Goal: Task Accomplishment & Management: Manage account settings

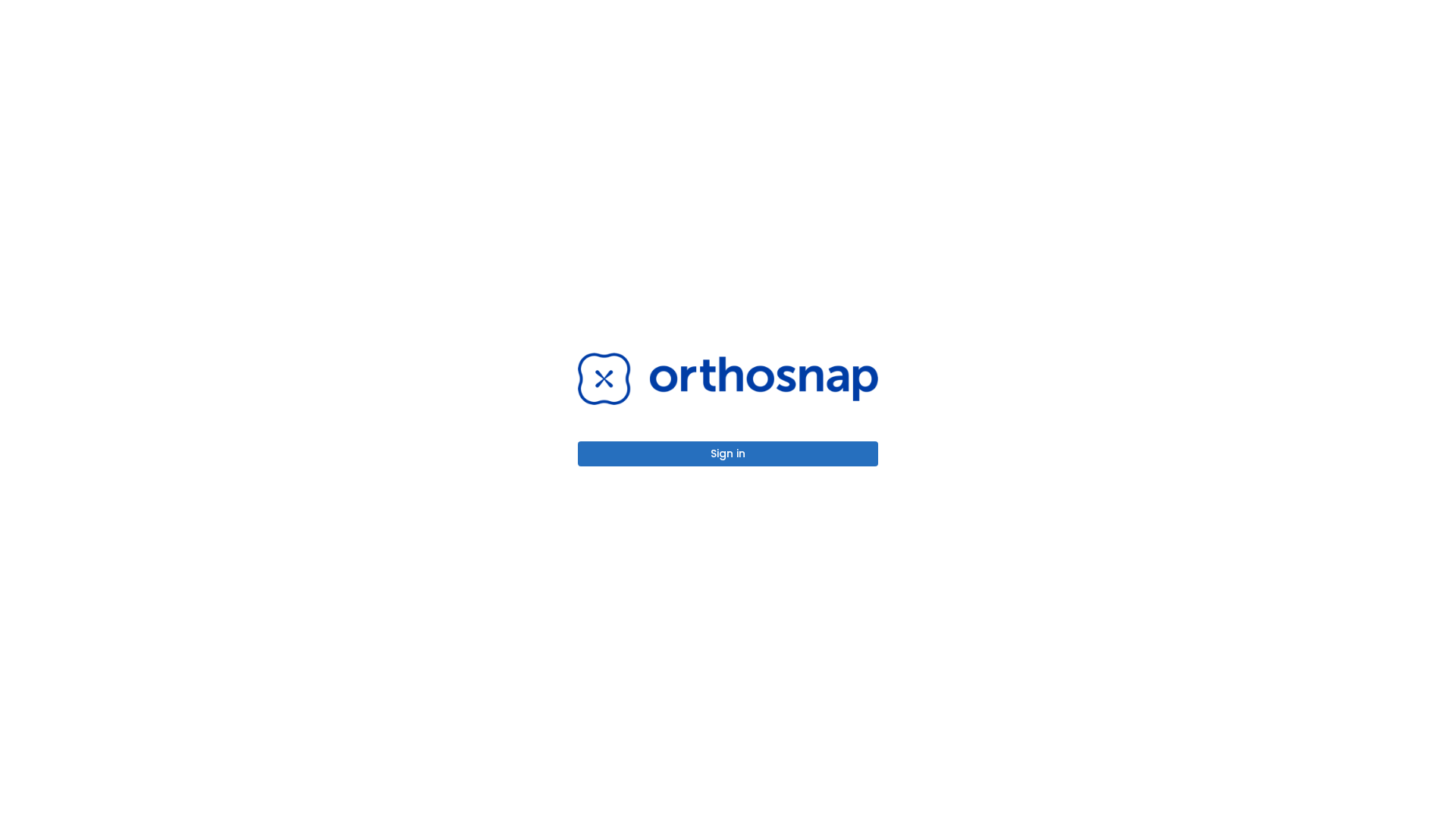
click at [728, 454] on button "Sign in" at bounding box center [728, 453] width 300 height 25
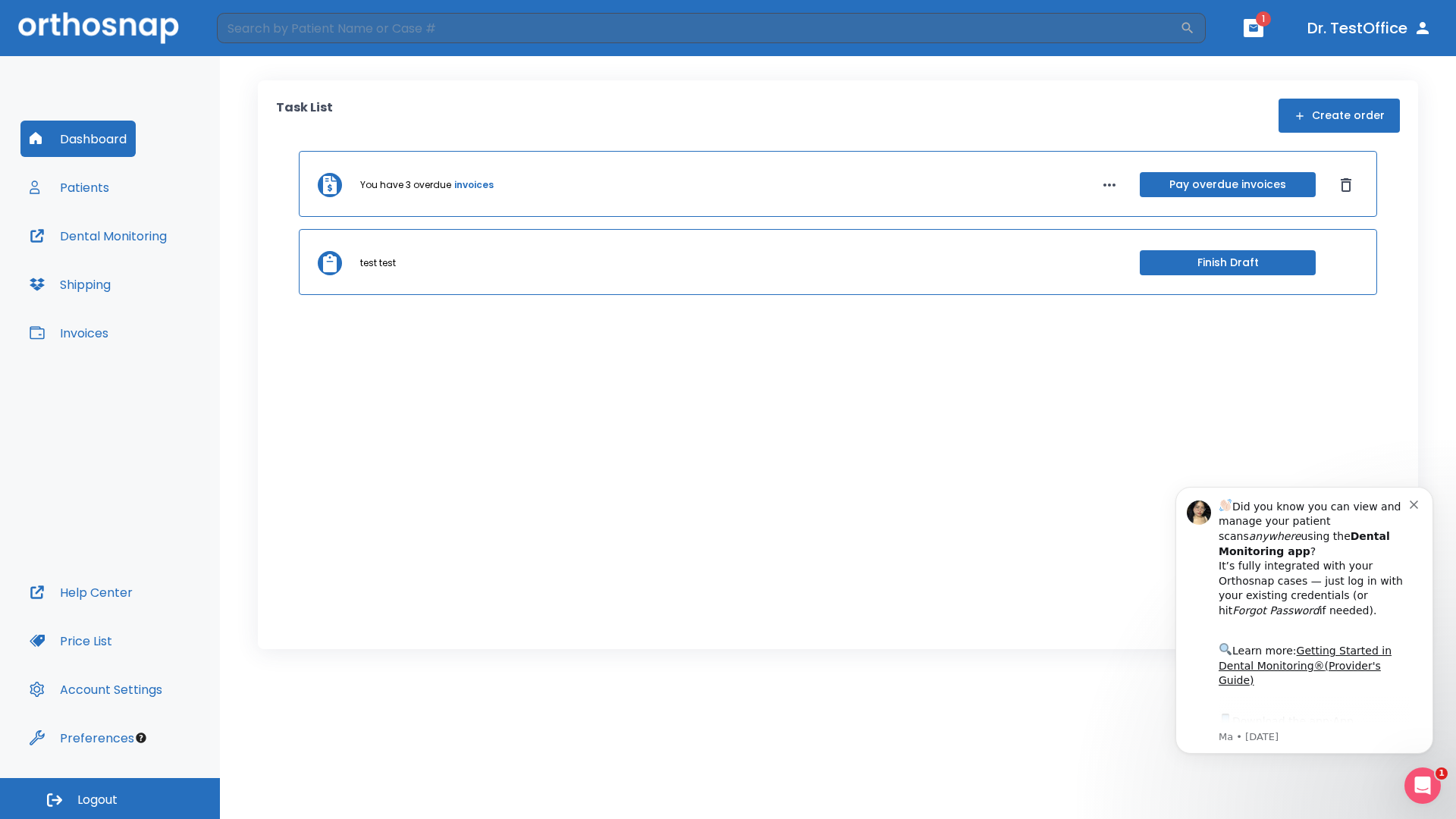
click at [110, 799] on span "Logout" at bounding box center [97, 800] width 40 height 16
